Goal: Navigation & Orientation: Find specific page/section

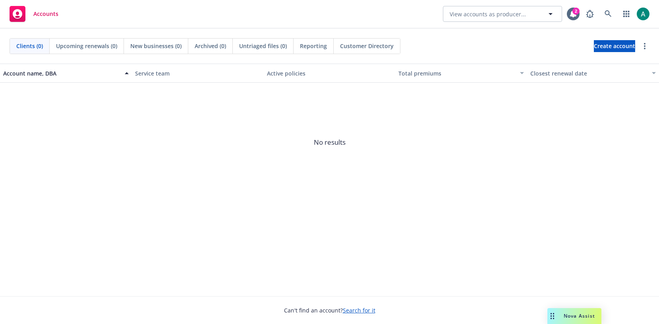
click at [570, 310] on div "Nova Assist" at bounding box center [575, 316] width 54 height 16
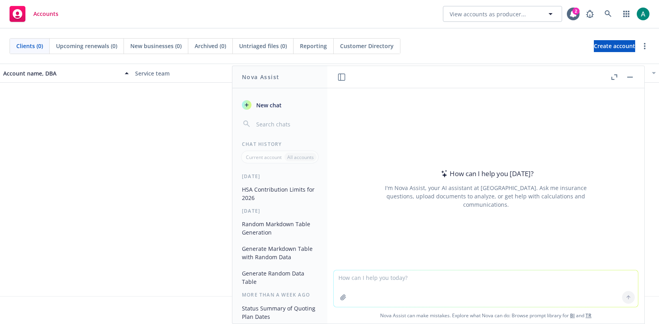
click at [628, 77] on rect "button" at bounding box center [631, 77] width 6 height 1
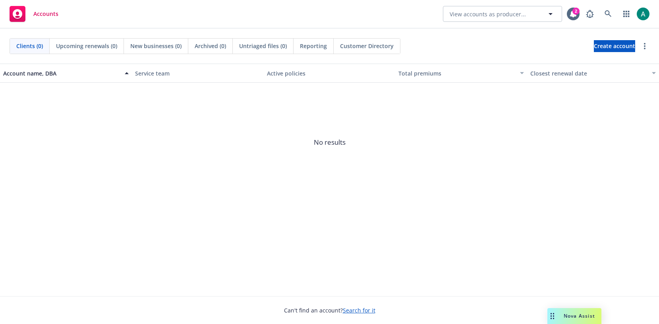
drag, startPoint x: 561, startPoint y: 315, endPoint x: 159, endPoint y: 291, distance: 402.1
click at [159, 291] on body "Accounts View accounts as producer... 2 Clients (0) Upcoming renewals (0) New b…" at bounding box center [329, 162] width 659 height 324
